Goal: Task Accomplishment & Management: Use online tool/utility

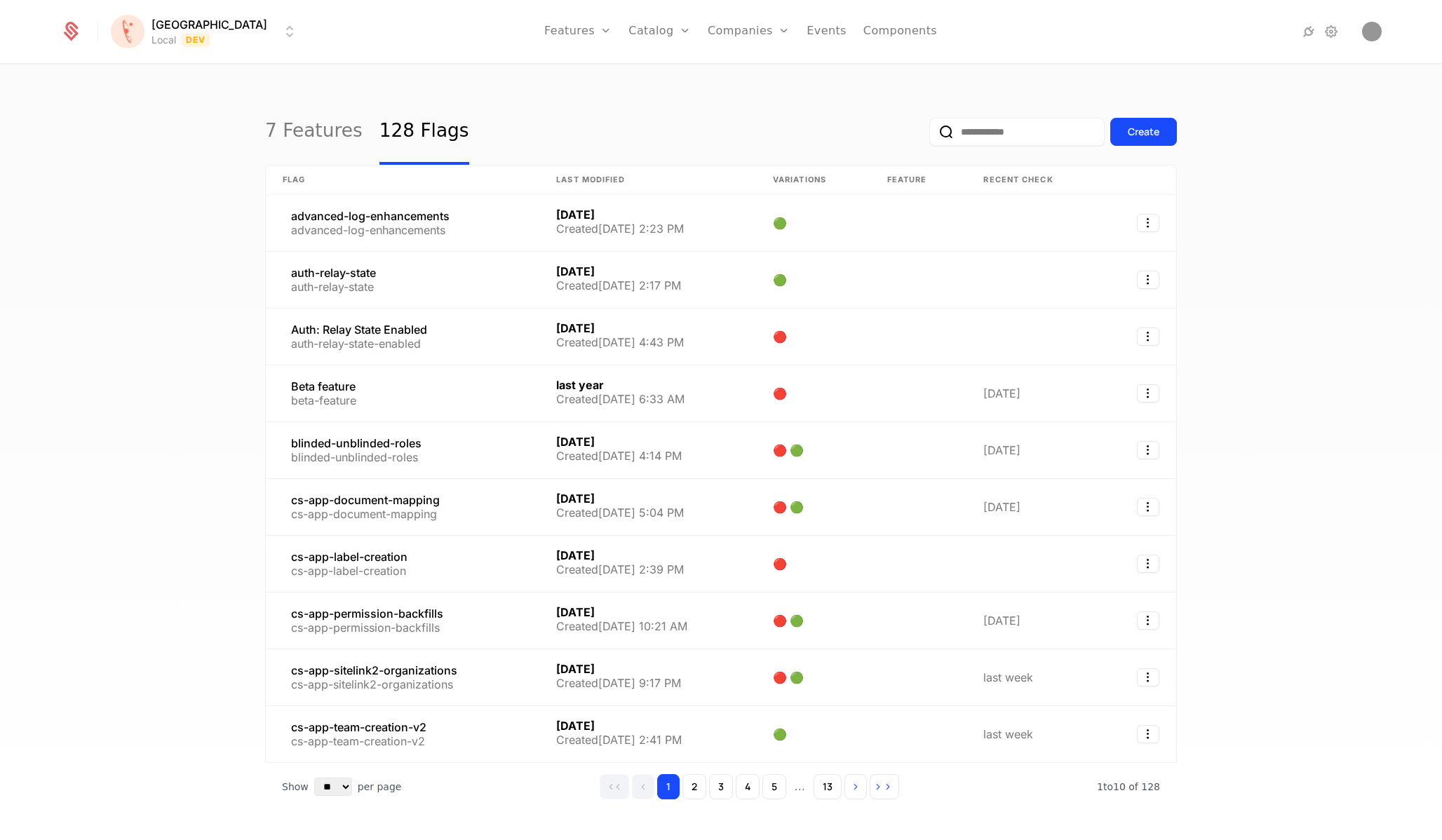
click at [192, 31] on html "[PERSON_NAME] Local Dev Features Features Flags Catalog Plans Add Ons Credits C…" at bounding box center [721, 420] width 1442 height 840
click at [149, 158] on div "UAT" at bounding box center [143, 157] width 33 height 14
click at [1020, 132] on input "email" at bounding box center [1017, 131] width 175 height 28
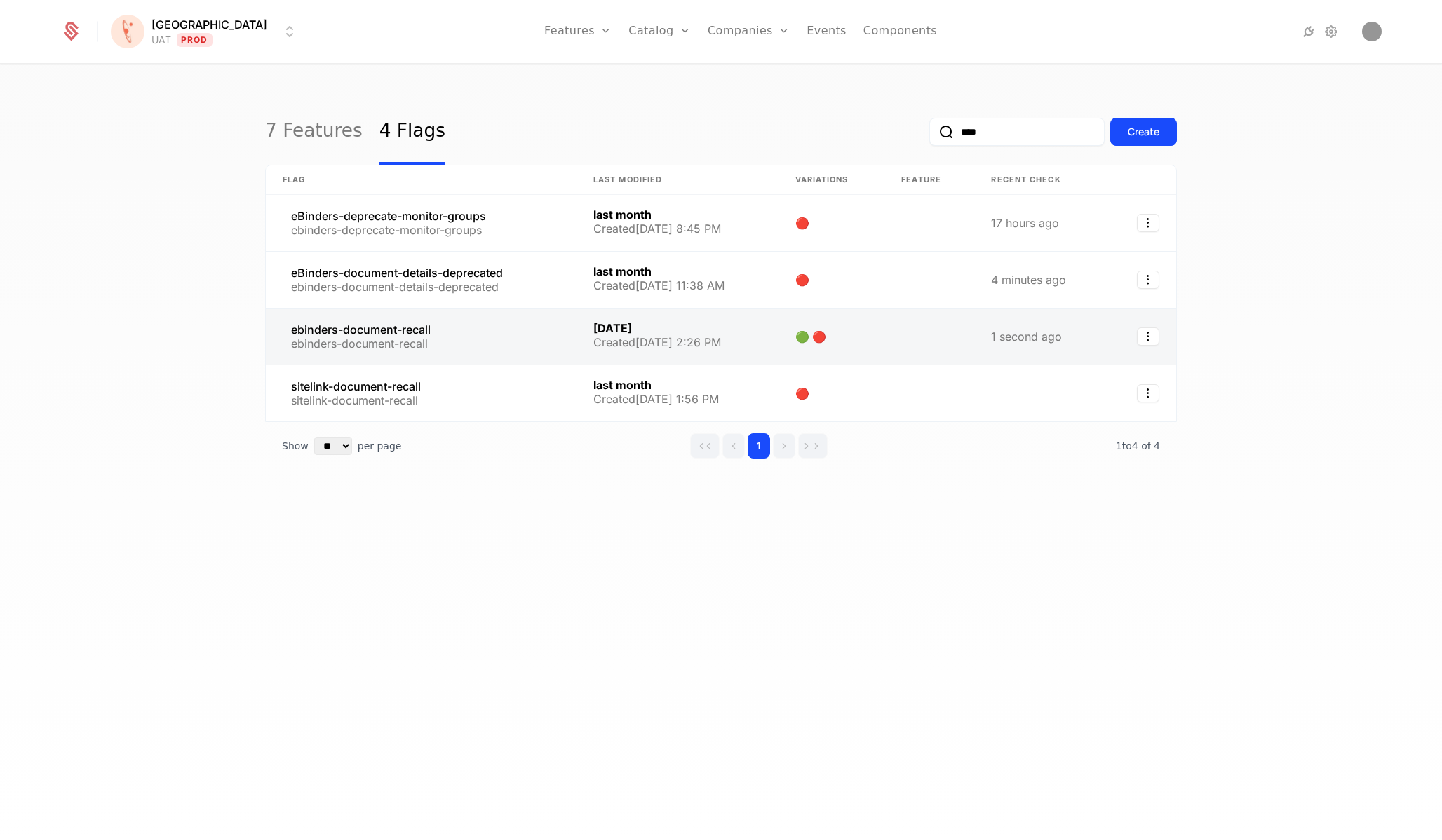
type input "****"
click at [378, 342] on link at bounding box center [421, 337] width 311 height 56
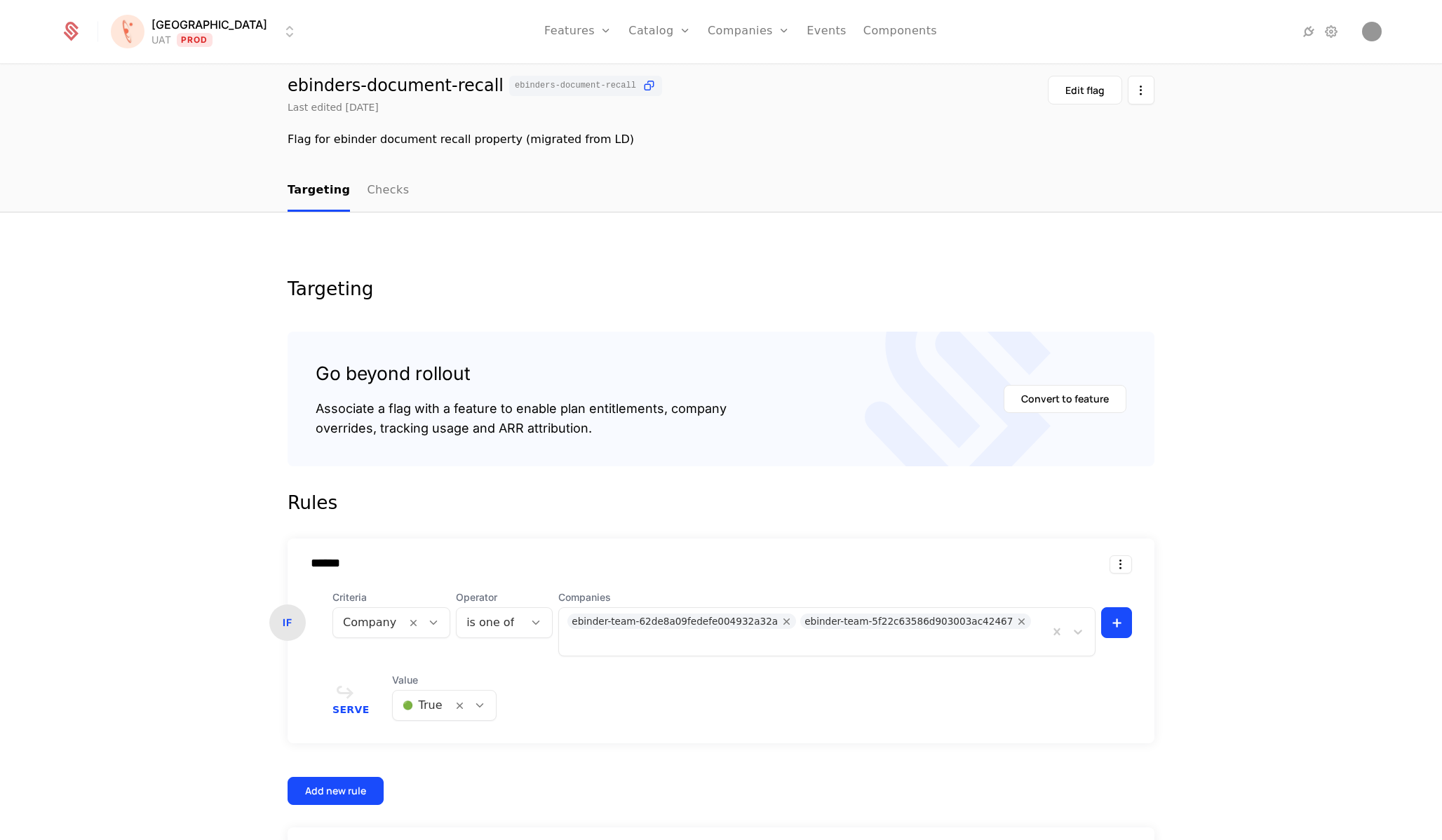
scroll to position [211, 0]
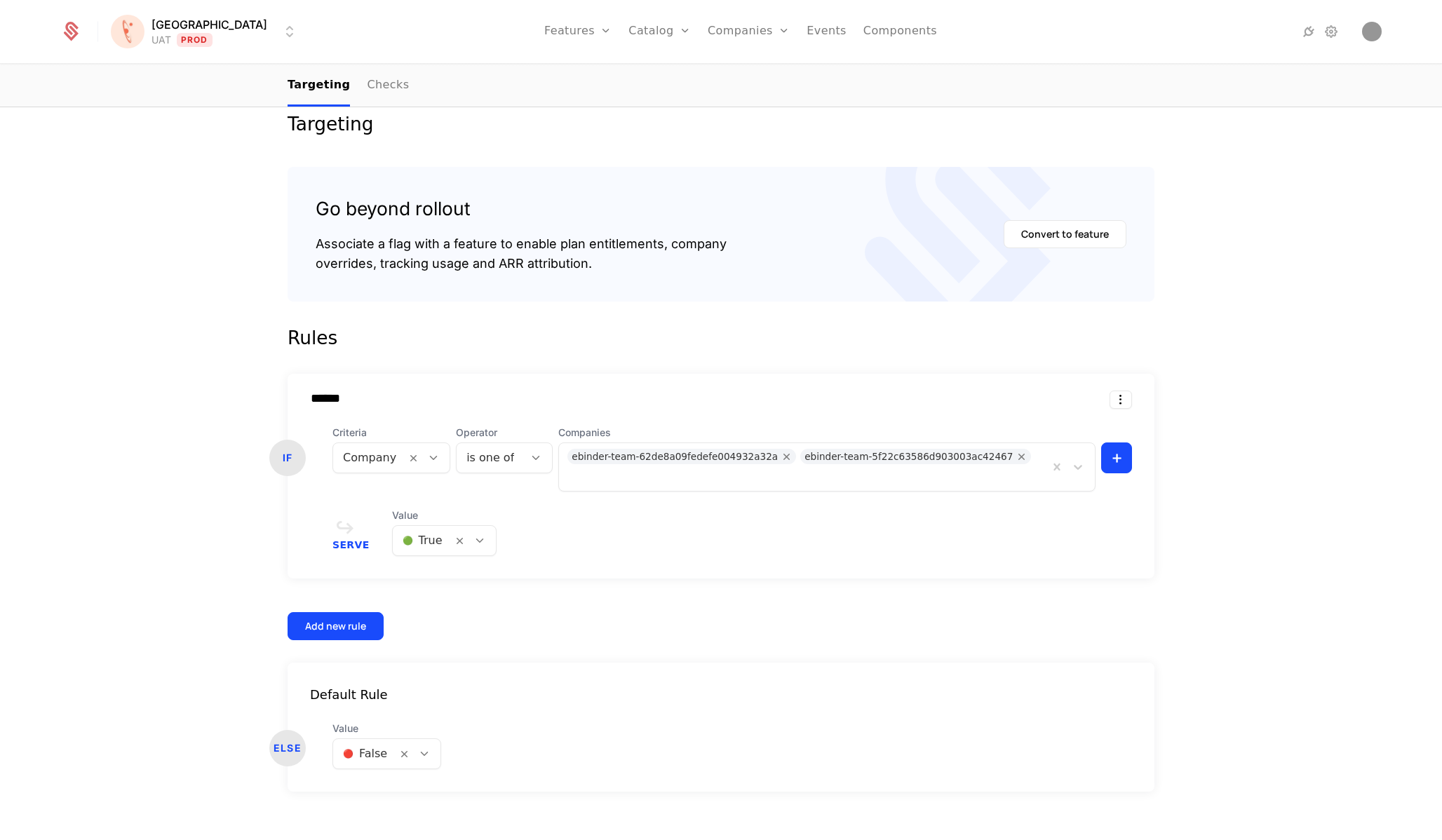
click at [754, 509] on div "Serve Value 🟢 True" at bounding box center [732, 533] width 799 height 47
click at [781, 460] on icon "Remove ebinder-team-62de8a09fedefe004932a32a" at bounding box center [787, 456] width 13 height 13
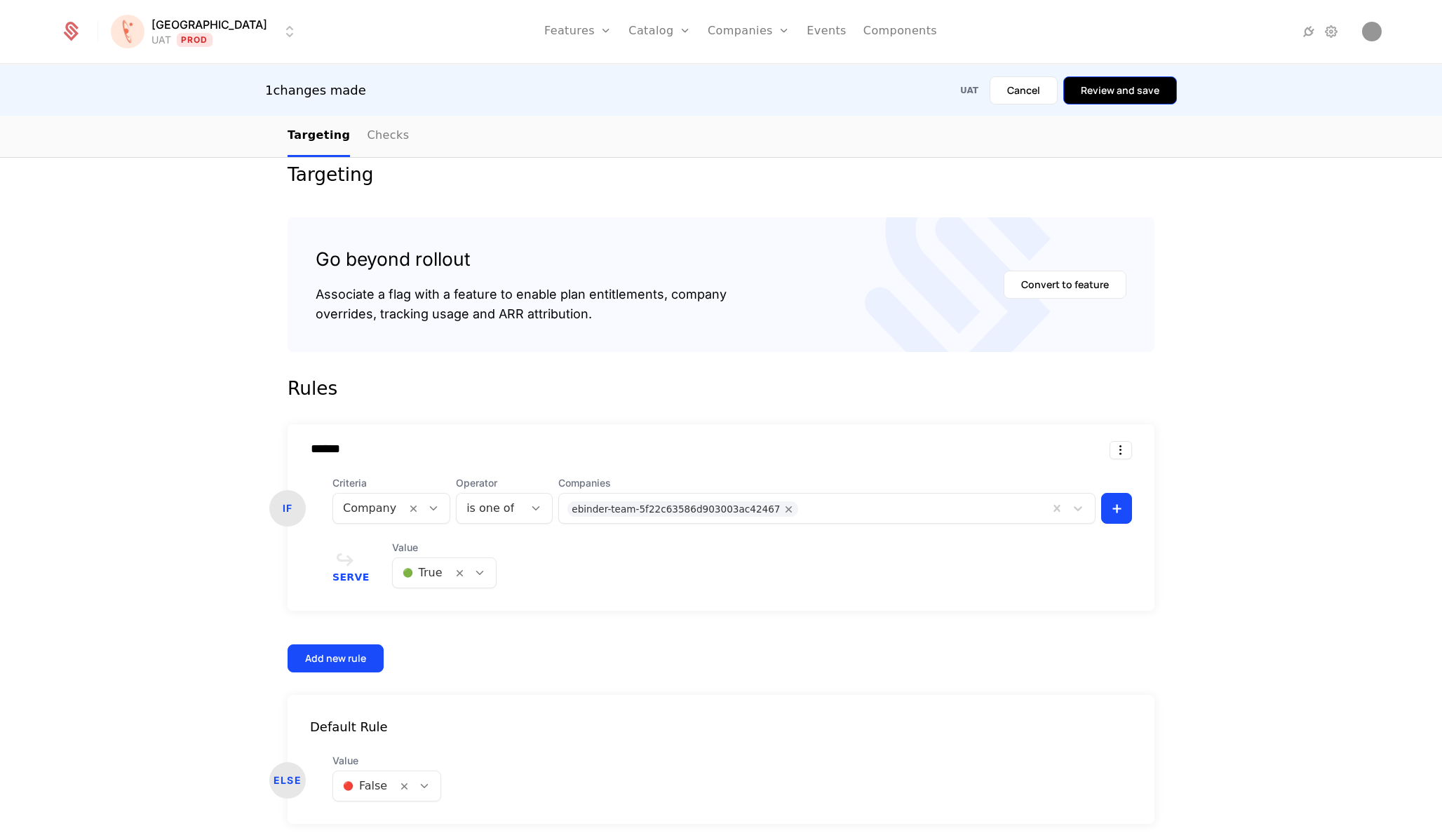
click at [1135, 95] on button "Review and save" at bounding box center [1120, 90] width 113 height 28
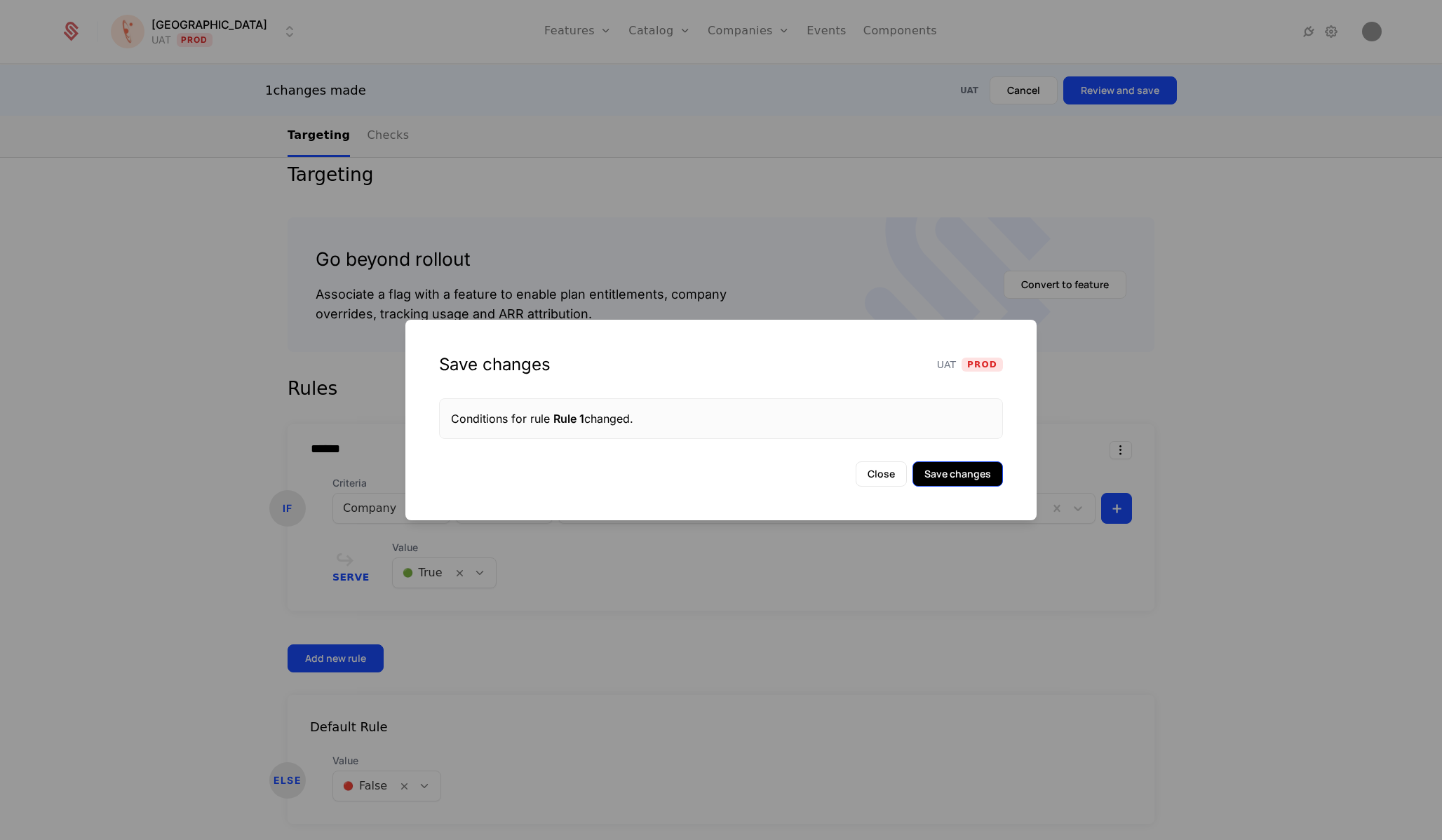
click at [958, 480] on button "Save changes" at bounding box center [958, 474] width 91 height 25
